Goal: Information Seeking & Learning: Learn about a topic

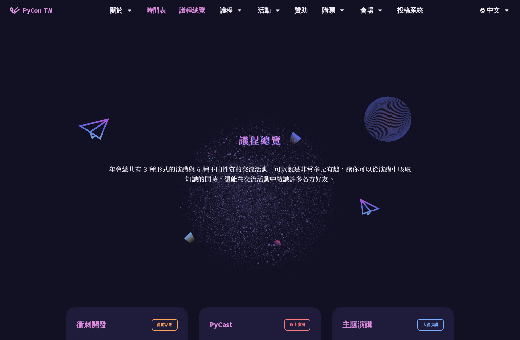
click at [151, 10] on link "時間表" at bounding box center [156, 10] width 33 height 21
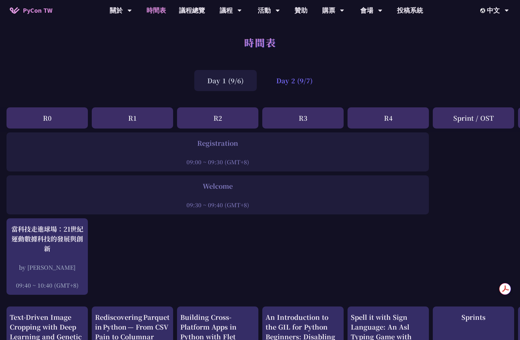
click at [286, 80] on div "Day 2 (9/7)" at bounding box center [294, 80] width 62 height 21
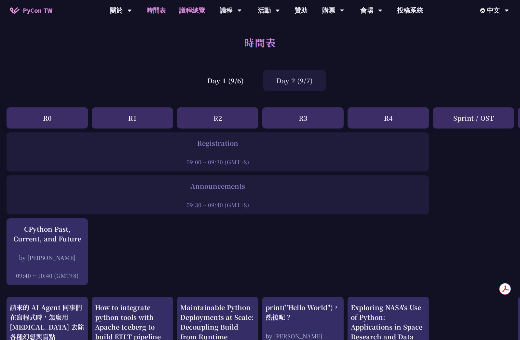
click at [185, 11] on link "議程總覽" at bounding box center [191, 10] width 39 height 21
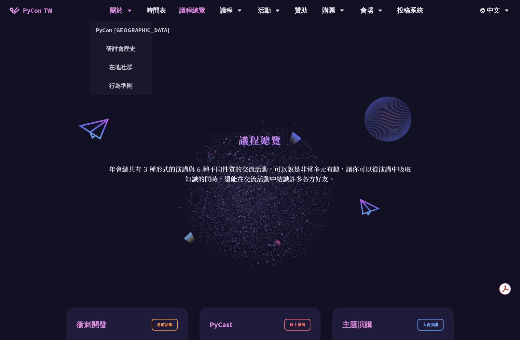
click at [113, 13] on div "關於" at bounding box center [121, 10] width 22 height 21
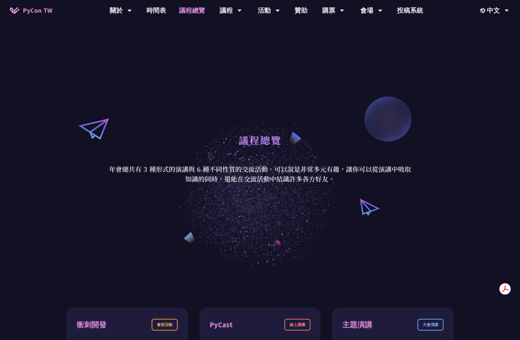
click at [505, 72] on div "議程總覽 年會總共有 3 種形式的演講與 6 種不同性質的交流活動。可以說是非常多元有趣，讓你可以從演講中吸取知識的同時，還能在交流活動中結識許多各方好友。" at bounding box center [260, 157] width 520 height 236
click at [445, 50] on div "議程總覽 年會總共有 3 種形式的演講與 6 種不同性質的交流活動。可以說是非常多元有趣，讓你可以從演講中吸取知識的同時，還能在交流活動中結識許多各方好友。" at bounding box center [260, 157] width 520 height 236
click at [156, 9] on link "時間表" at bounding box center [156, 10] width 33 height 21
